Goal: Check status

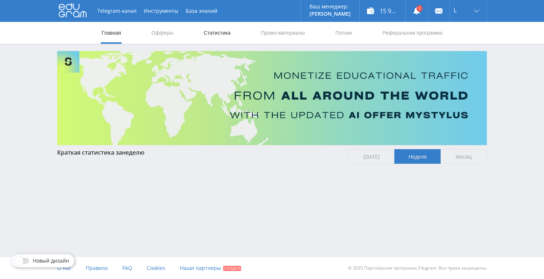
click at [229, 38] on link "Статистика" at bounding box center [217, 33] width 28 height 22
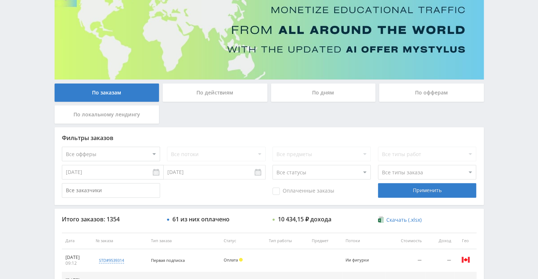
scroll to position [146, 0]
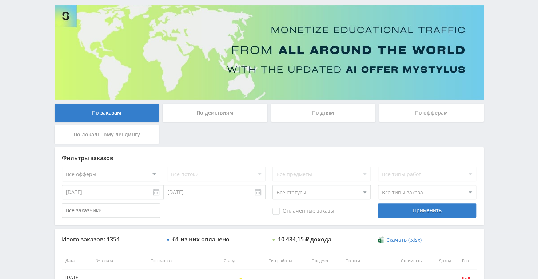
scroll to position [146, 0]
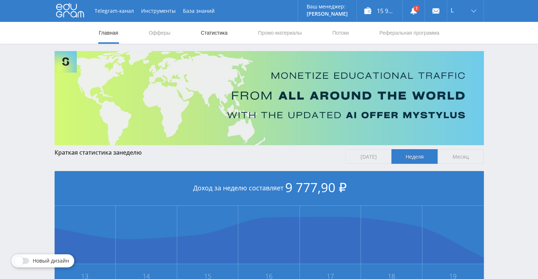
click at [213, 30] on link "Статистика" at bounding box center [214, 33] width 28 height 22
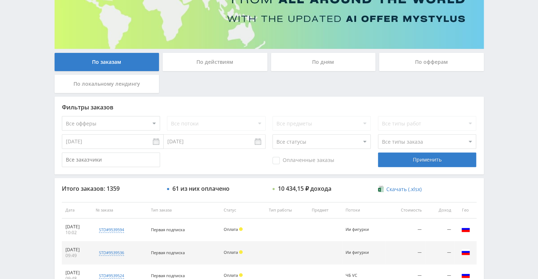
scroll to position [93, 0]
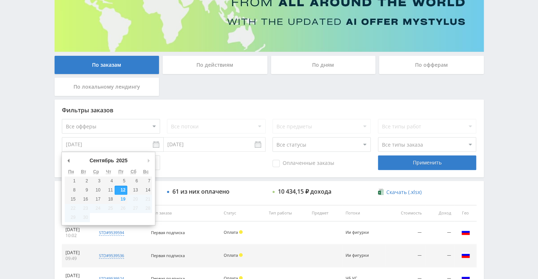
click at [156, 143] on input "[DATE]" at bounding box center [113, 144] width 102 height 15
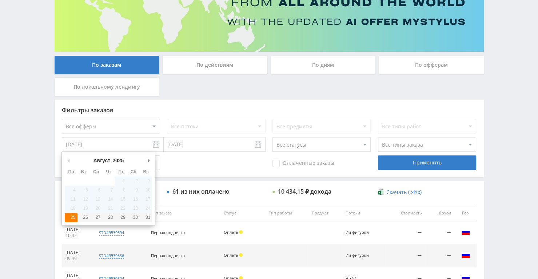
type input "25.08.2025"
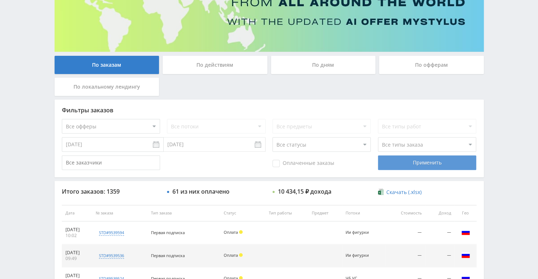
click at [437, 163] on div "Применить" at bounding box center [427, 162] width 98 height 15
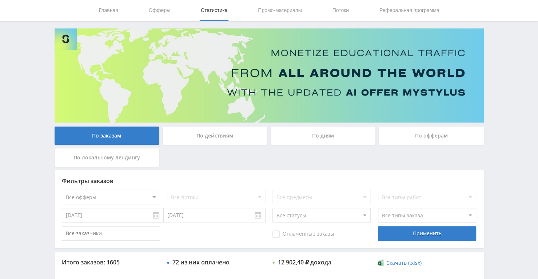
scroll to position [3, 0]
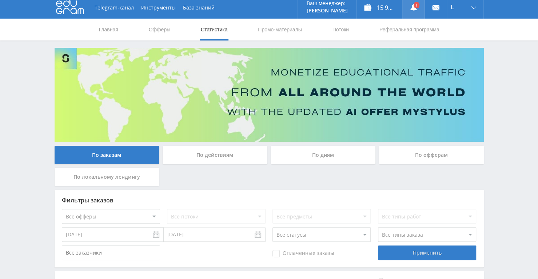
click at [413, 11] on icon at bounding box center [413, 7] width 7 height 7
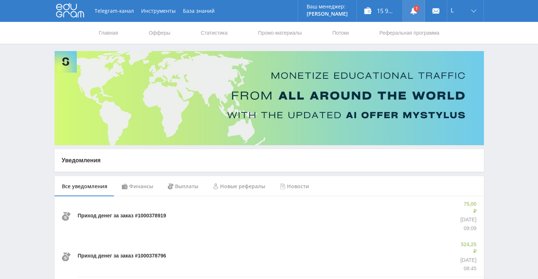
click at [410, 16] on link at bounding box center [414, 11] width 22 height 22
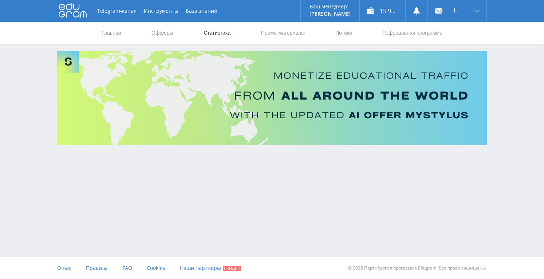
click at [216, 34] on link "Статистика" at bounding box center [217, 33] width 28 height 22
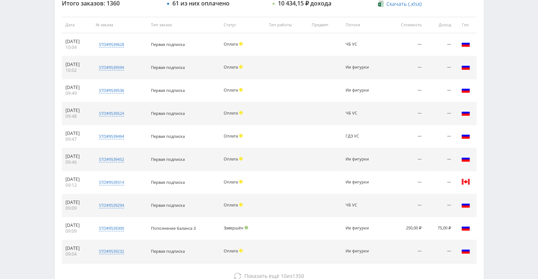
scroll to position [312, 0]
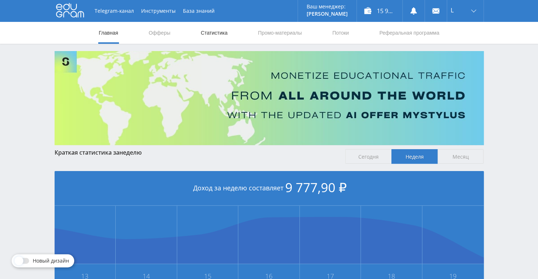
click at [217, 33] on link "Статистика" at bounding box center [214, 33] width 28 height 22
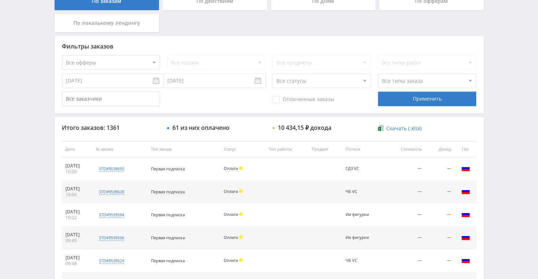
scroll to position [146, 0]
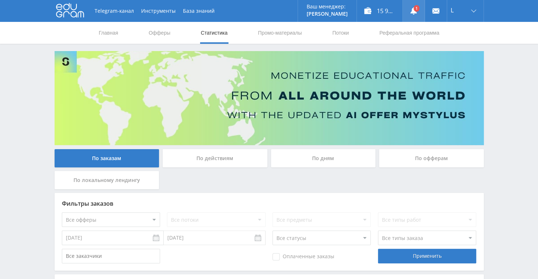
click at [408, 13] on link at bounding box center [414, 11] width 22 height 22
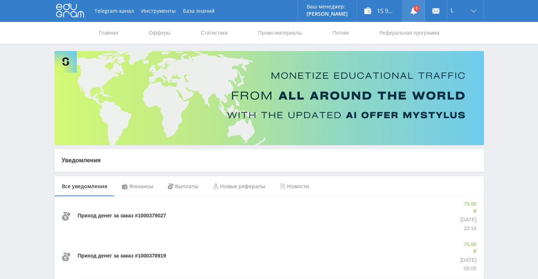
click at [419, 6] on link at bounding box center [414, 11] width 22 height 22
click at [223, 38] on link "Статистика" at bounding box center [214, 33] width 28 height 22
